Goal: Task Accomplishment & Management: Complete application form

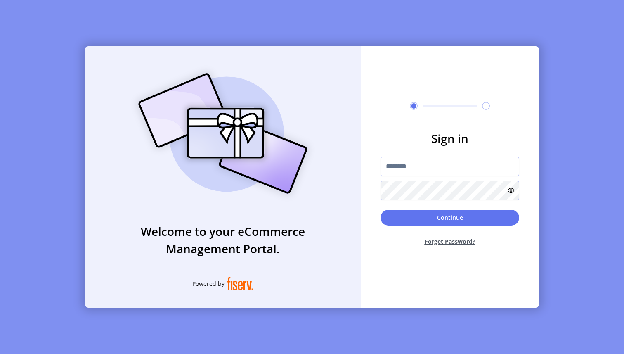
click at [458, 167] on input "text" at bounding box center [449, 166] width 139 height 19
type input "**********"
click at [446, 220] on button "Continue" at bounding box center [449, 218] width 139 height 16
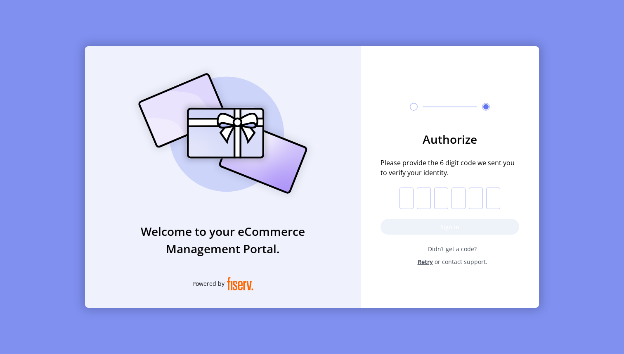
click at [406, 198] on input "text" at bounding box center [406, 197] width 14 height 21
paste input "*"
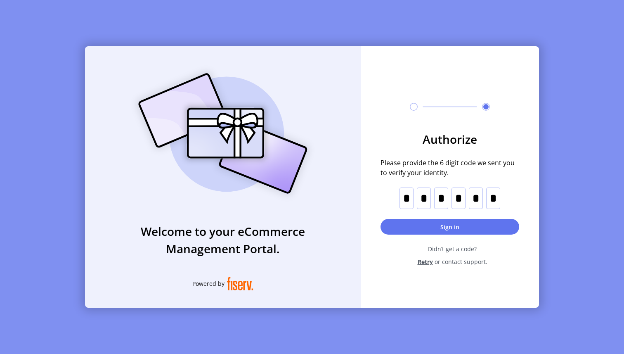
type input "*"
click at [472, 220] on button "Sign in" at bounding box center [449, 227] width 139 height 16
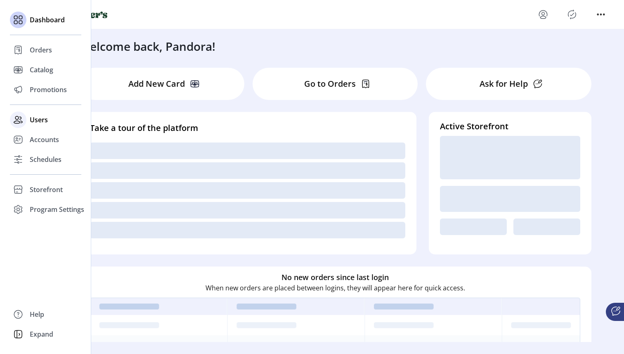
click at [22, 119] on icon at bounding box center [18, 119] width 13 height 13
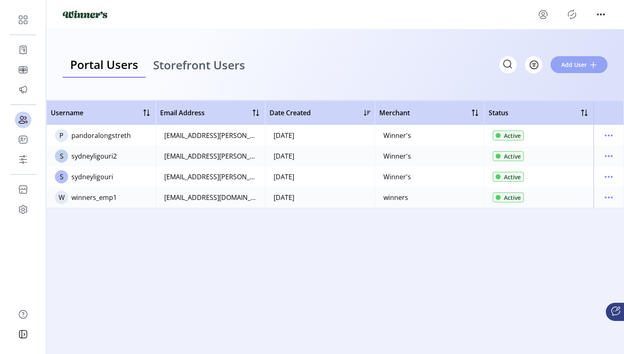
click at [575, 65] on span "Add User" at bounding box center [574, 64] width 26 height 9
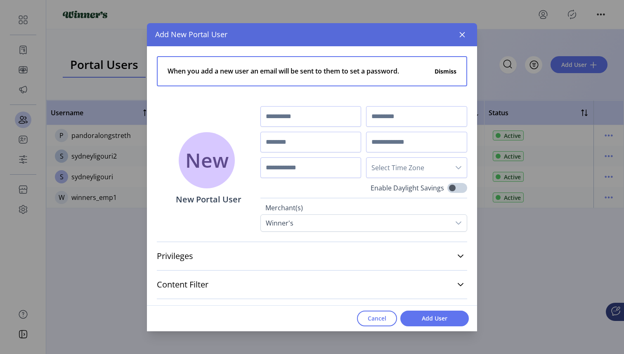
scroll to position [22, 0]
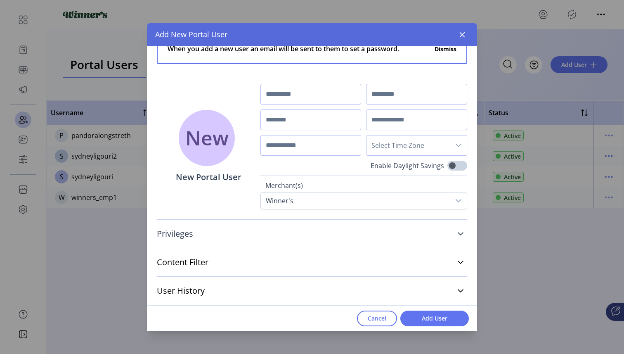
click at [297, 238] on link "Privileges" at bounding box center [312, 233] width 310 height 18
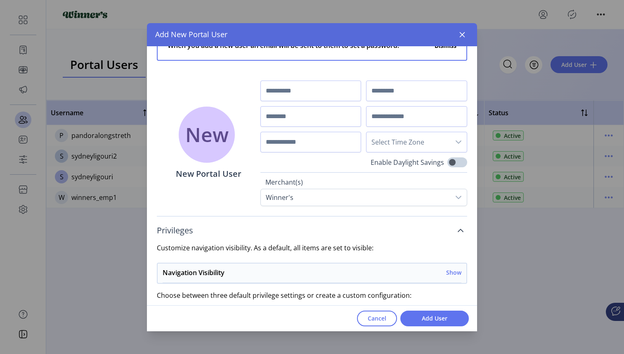
scroll to position [0, 0]
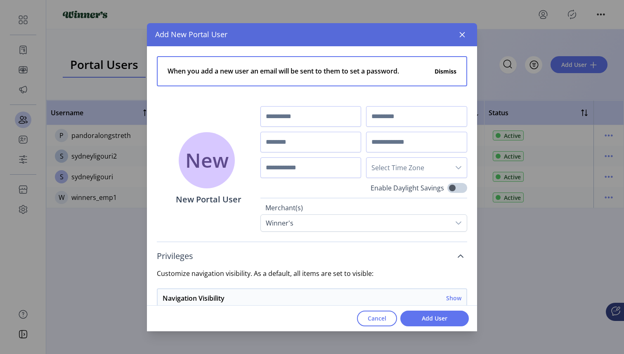
click at [207, 260] on link "Privileges" at bounding box center [312, 256] width 310 height 18
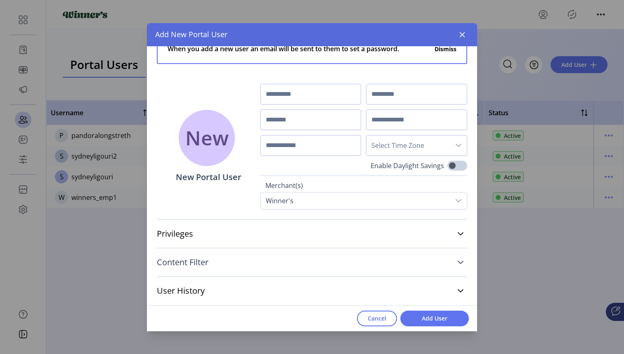
click at [193, 264] on span "Content Filter" at bounding box center [183, 262] width 52 height 8
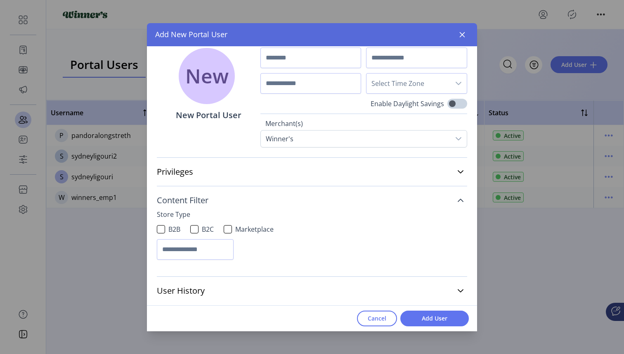
click at [245, 208] on link "Content Filter" at bounding box center [312, 200] width 310 height 18
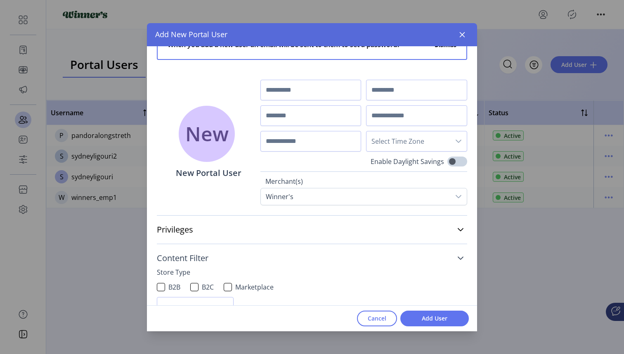
scroll to position [22, 0]
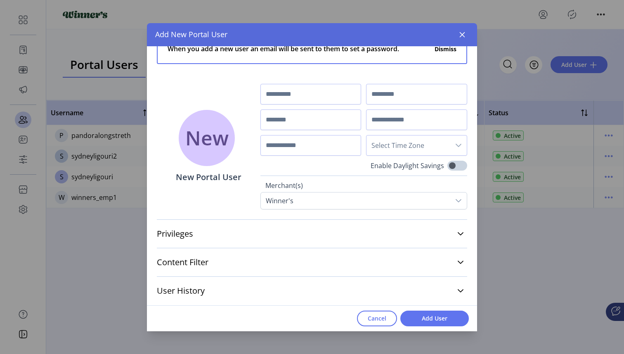
click at [217, 301] on div "User History No history to view" at bounding box center [312, 290] width 310 height 28
click at [187, 286] on span "User History" at bounding box center [181, 290] width 48 height 8
click at [191, 290] on span "User History" at bounding box center [181, 290] width 48 height 8
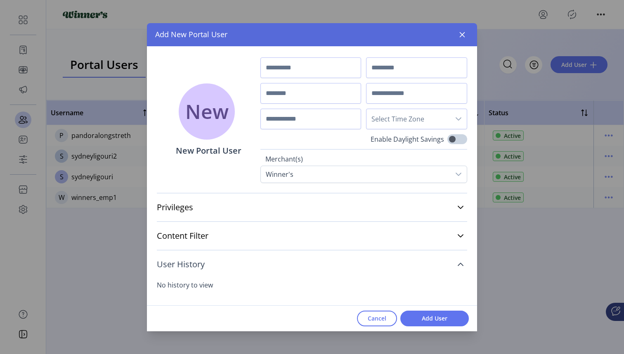
click at [190, 256] on link "User History" at bounding box center [312, 264] width 310 height 18
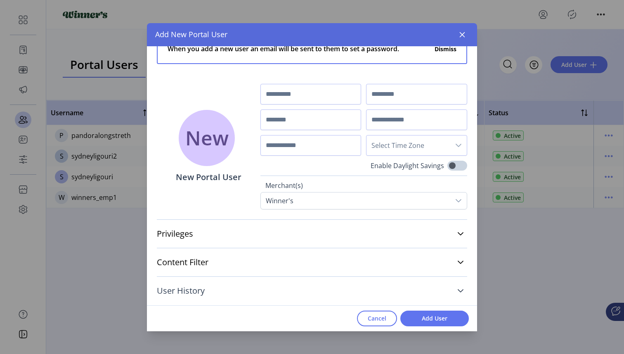
scroll to position [22, 0]
click at [427, 228] on link "Privileges" at bounding box center [312, 233] width 310 height 18
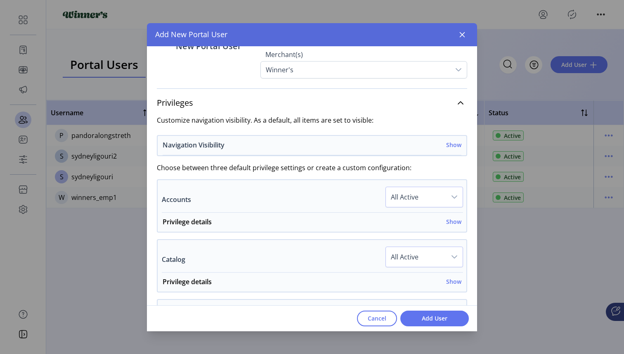
scroll to position [151, 0]
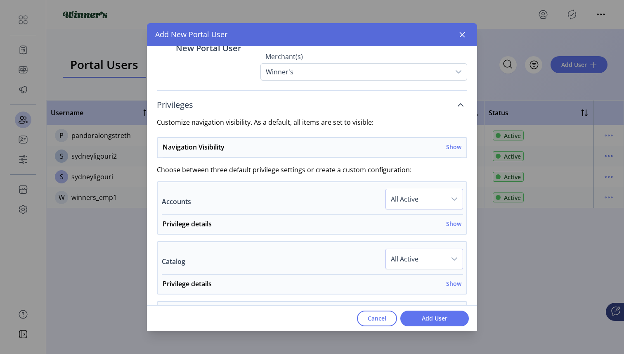
click at [408, 105] on link "Privileges" at bounding box center [312, 105] width 310 height 18
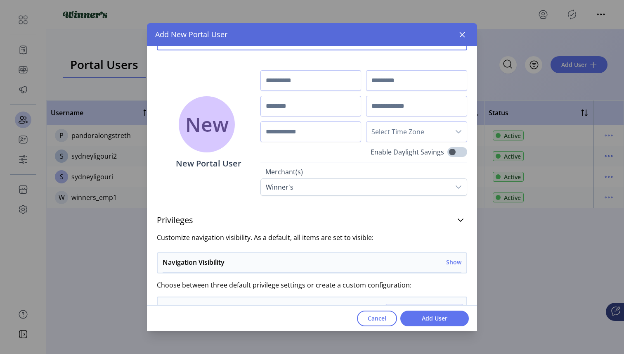
scroll to position [22, 0]
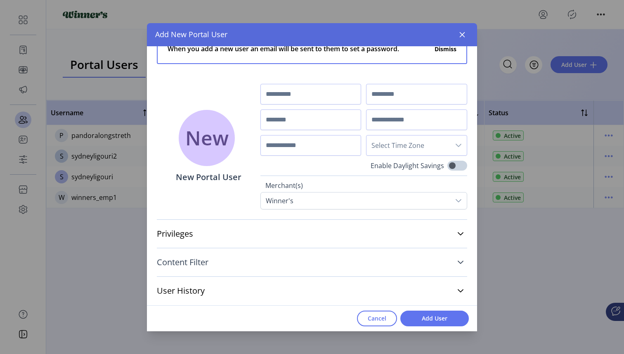
click at [395, 267] on link "Content Filter" at bounding box center [312, 262] width 310 height 18
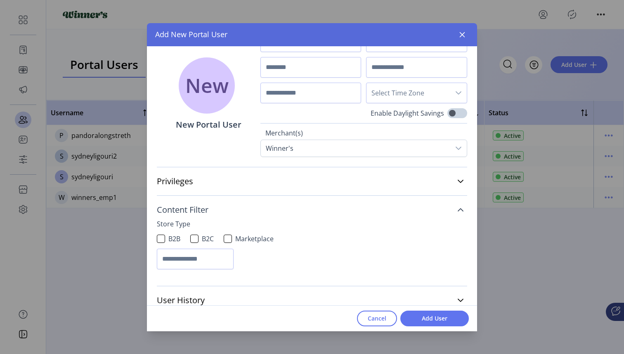
scroll to position [84, 0]
